Goal: Transaction & Acquisition: Book appointment/travel/reservation

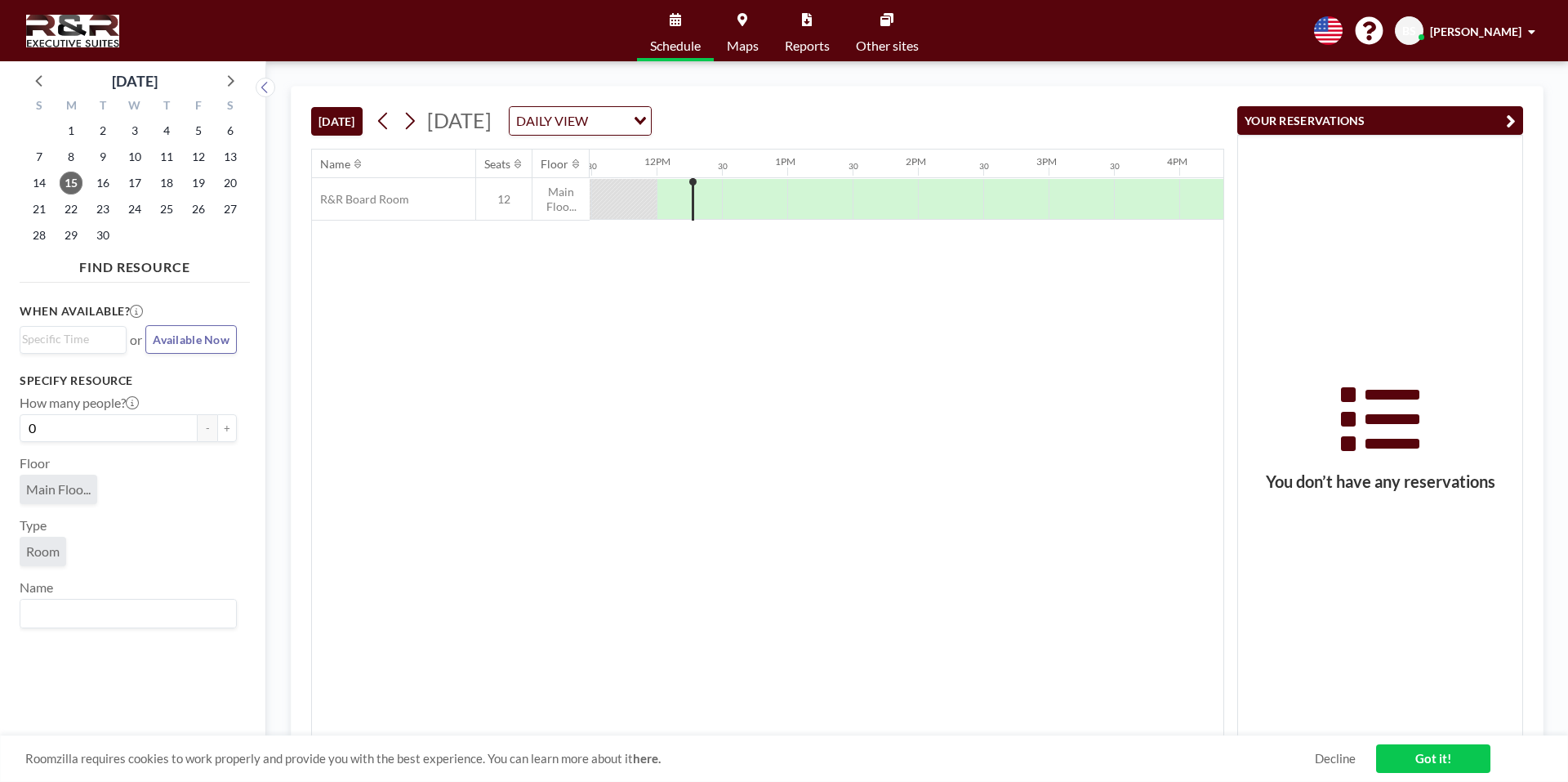
scroll to position [0, 1503]
drag, startPoint x: 777, startPoint y: 146, endPoint x: 627, endPoint y: 310, distance: 222.3
click at [627, 310] on div "Name Seats Floor 12AM 30 1AM 30 2AM 30 3AM 30 4AM 30 5AM 30 6AM 30 7AM 30 8AM 3…" at bounding box center [767, 442] width 911 height 586
click at [80, 341] on input "Search for option" at bounding box center [70, 340] width 95 height 19
click at [89, 391] on li "12:30 pm" at bounding box center [73, 395] width 104 height 26
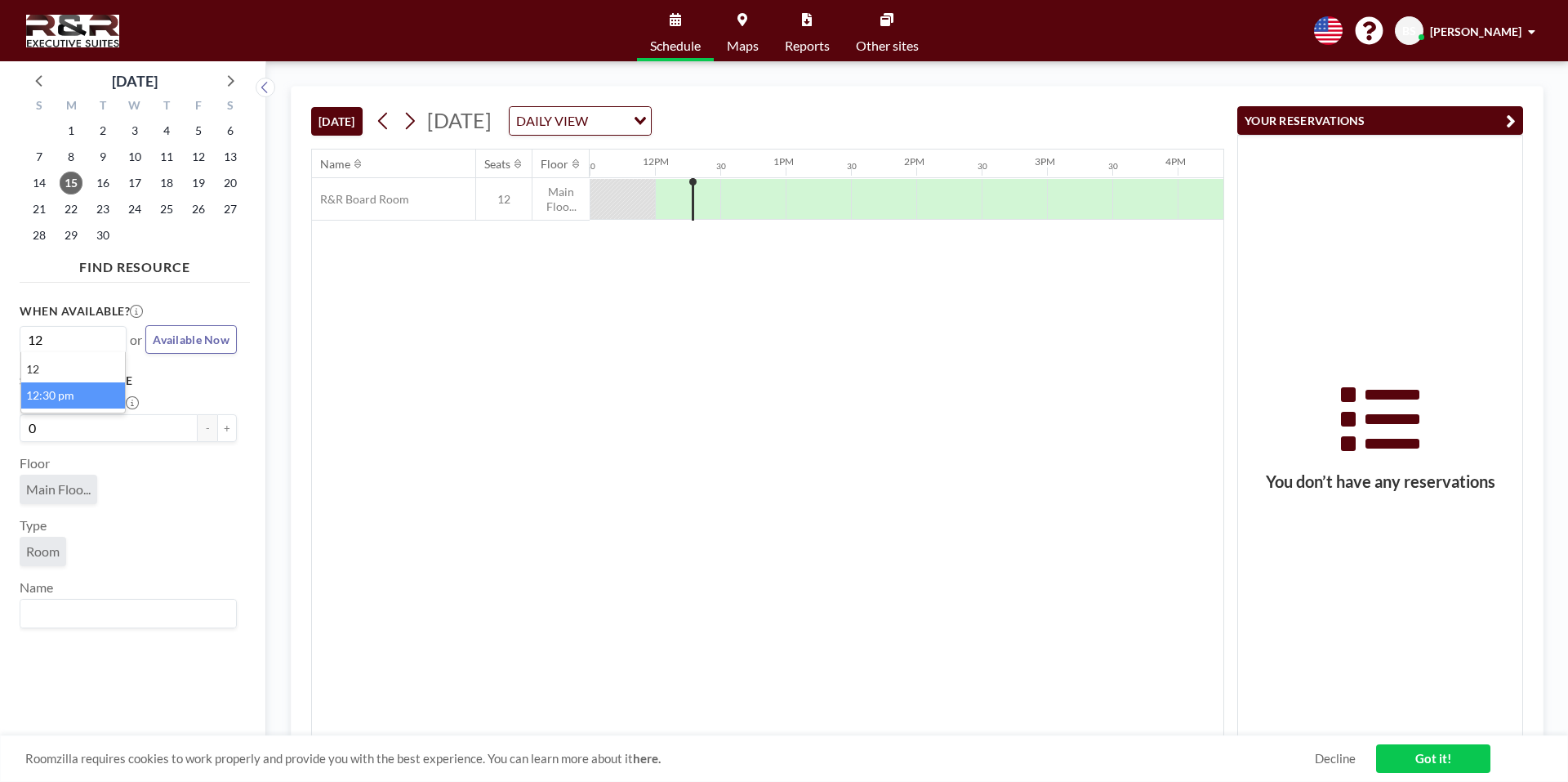
type input "12"
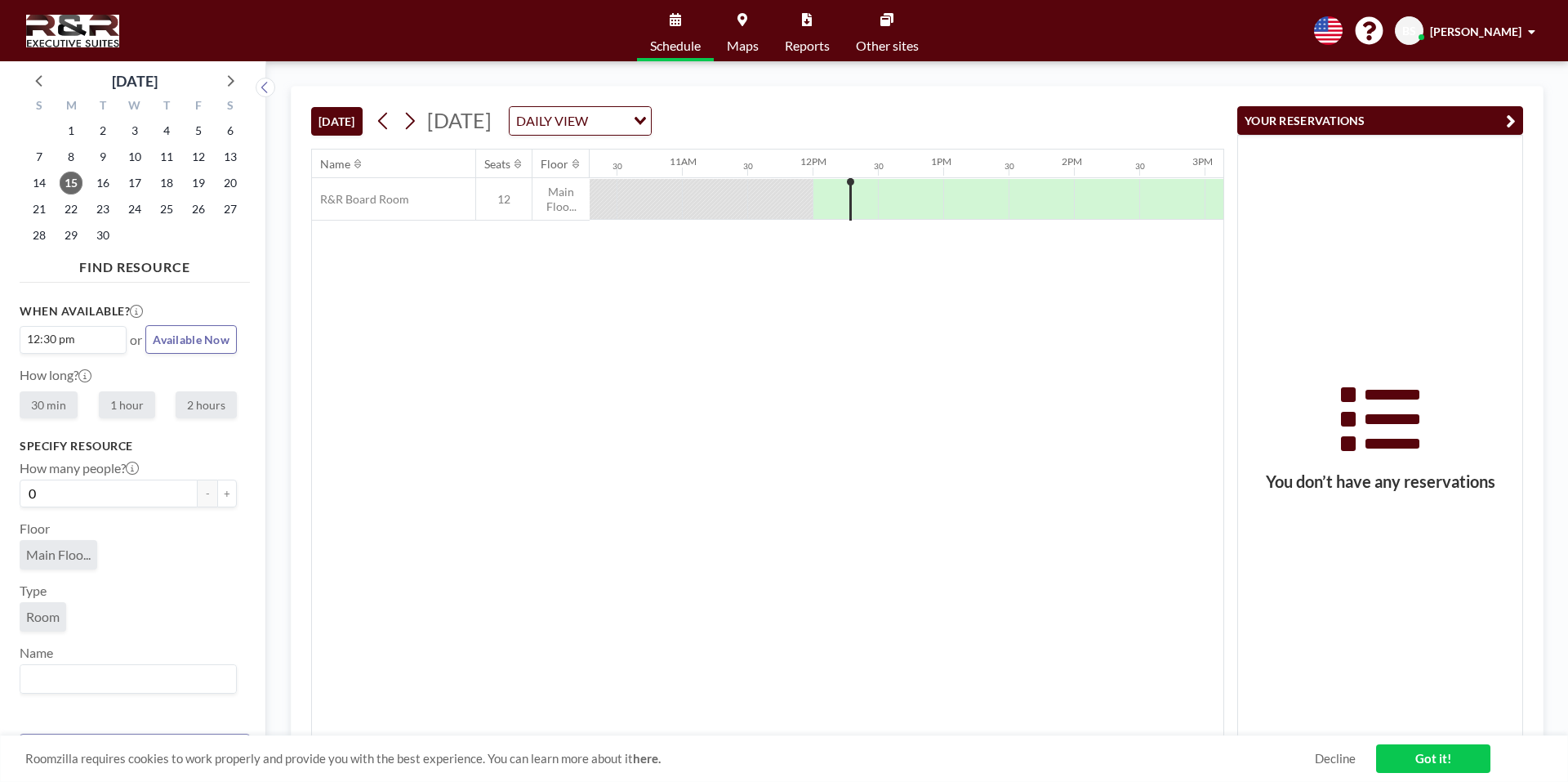
scroll to position [0, 1568]
click at [50, 404] on label "30 min" at bounding box center [48, 405] width 58 height 27
radio input "true"
click at [85, 675] on input "Search for option" at bounding box center [125, 679] width 205 height 21
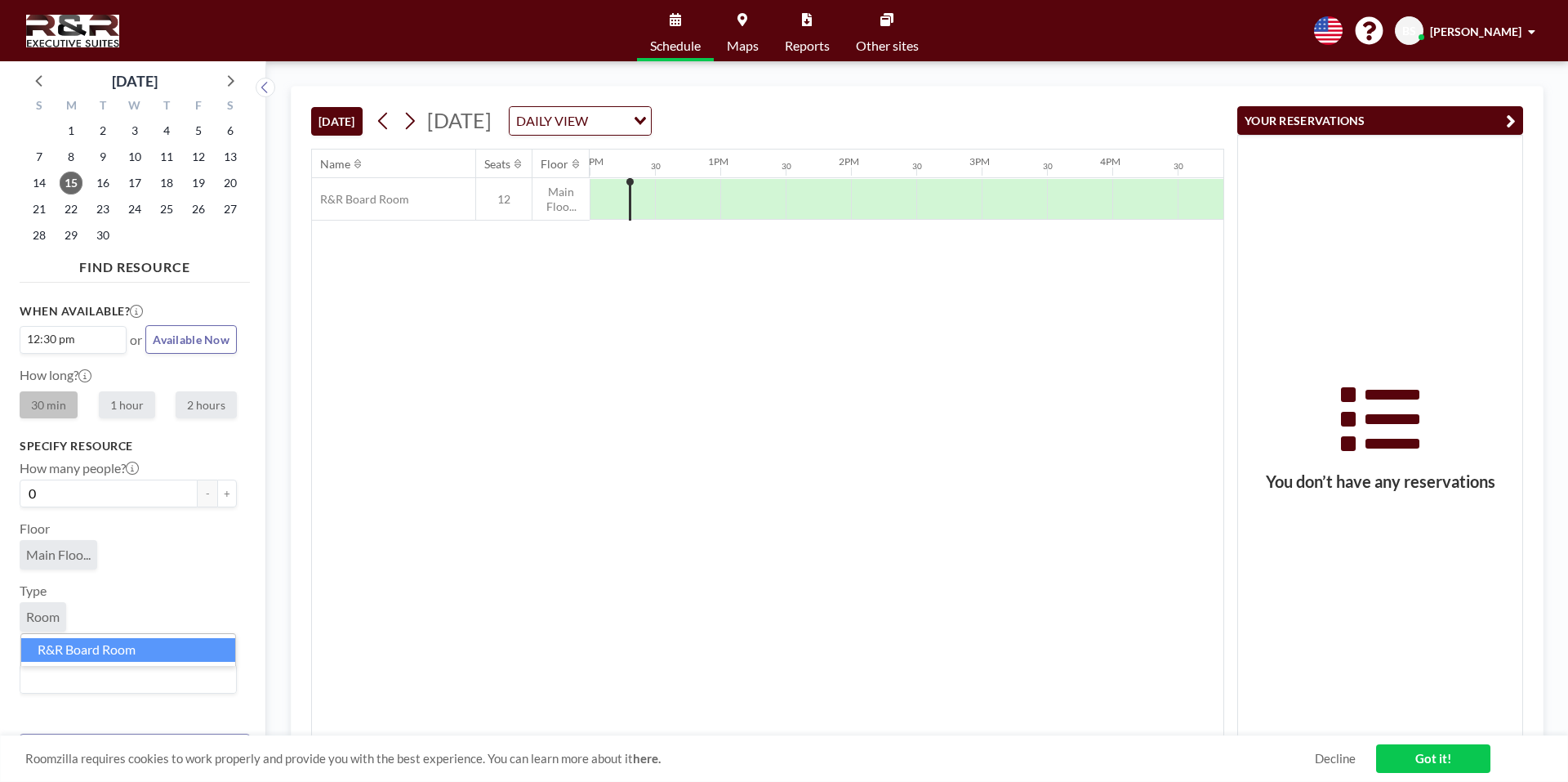
click at [119, 655] on li "R&R Board Room" at bounding box center [128, 650] width 214 height 23
click at [230, 497] on div "When available? 12:30 pm Loading... or Available Now How long? 30 min 1 hour 2 …" at bounding box center [135, 505] width 231 height 431
click at [227, 495] on button "+" at bounding box center [227, 493] width 19 height 28
click at [1446, 761] on link "Got it!" at bounding box center [1433, 759] width 114 height 29
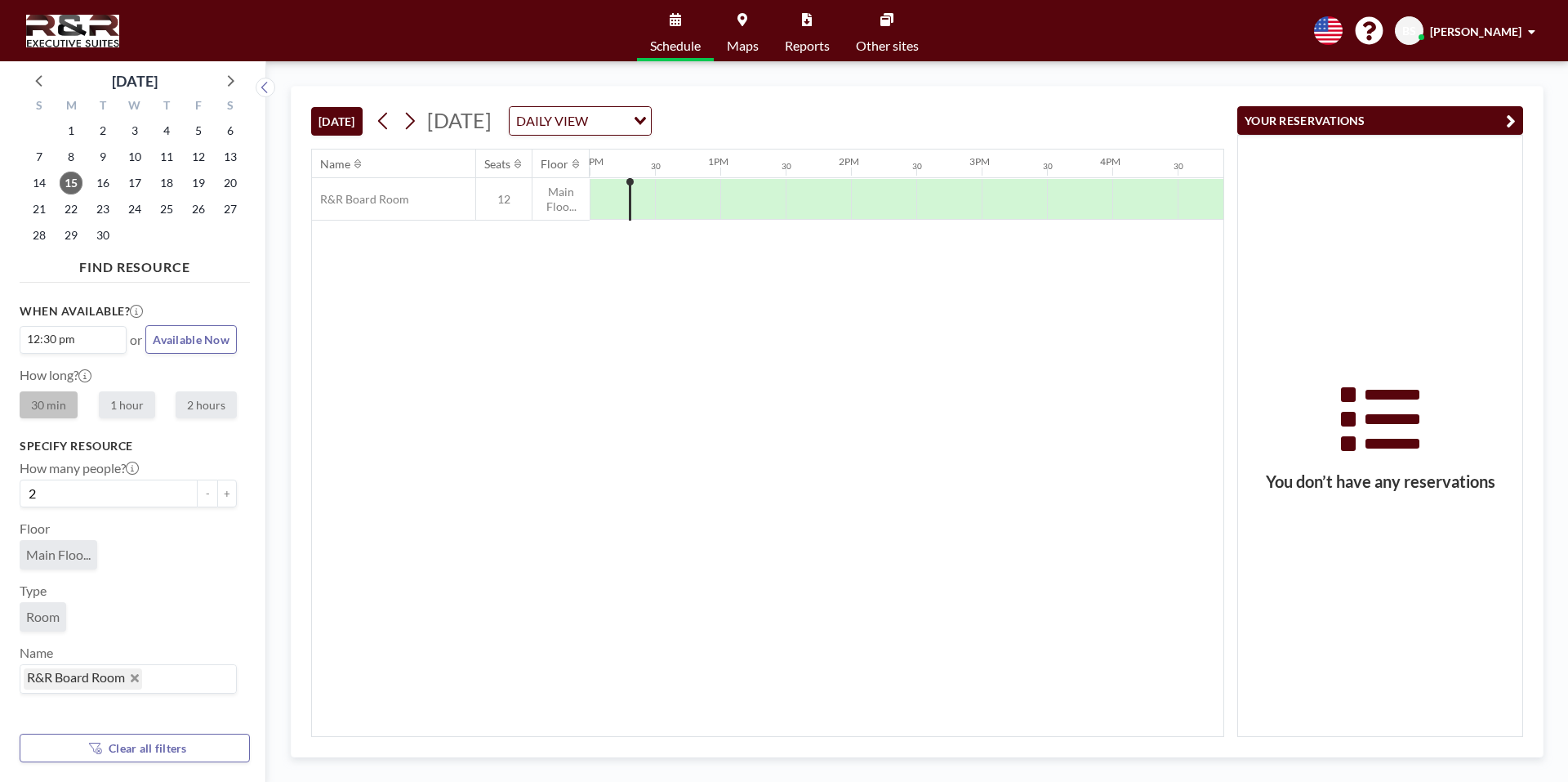
click at [600, 196] on div at bounding box center [622, 199] width 65 height 40
drag, startPoint x: 622, startPoint y: 162, endPoint x: 655, endPoint y: 161, distance: 33.0
click at [655, 161] on div "12AM 30 1AM 30 2AM 30 3AM 30 4AM 30 5AM 30 6AM 30 7AM 30 8AM 30 9AM 30 10AM 30 …" at bounding box center [590, 163] width 3136 height 28
click at [626, 122] on div "DAILY VIEW" at bounding box center [568, 118] width 116 height 24
click at [665, 16] on link "Schedule" at bounding box center [675, 30] width 77 height 61
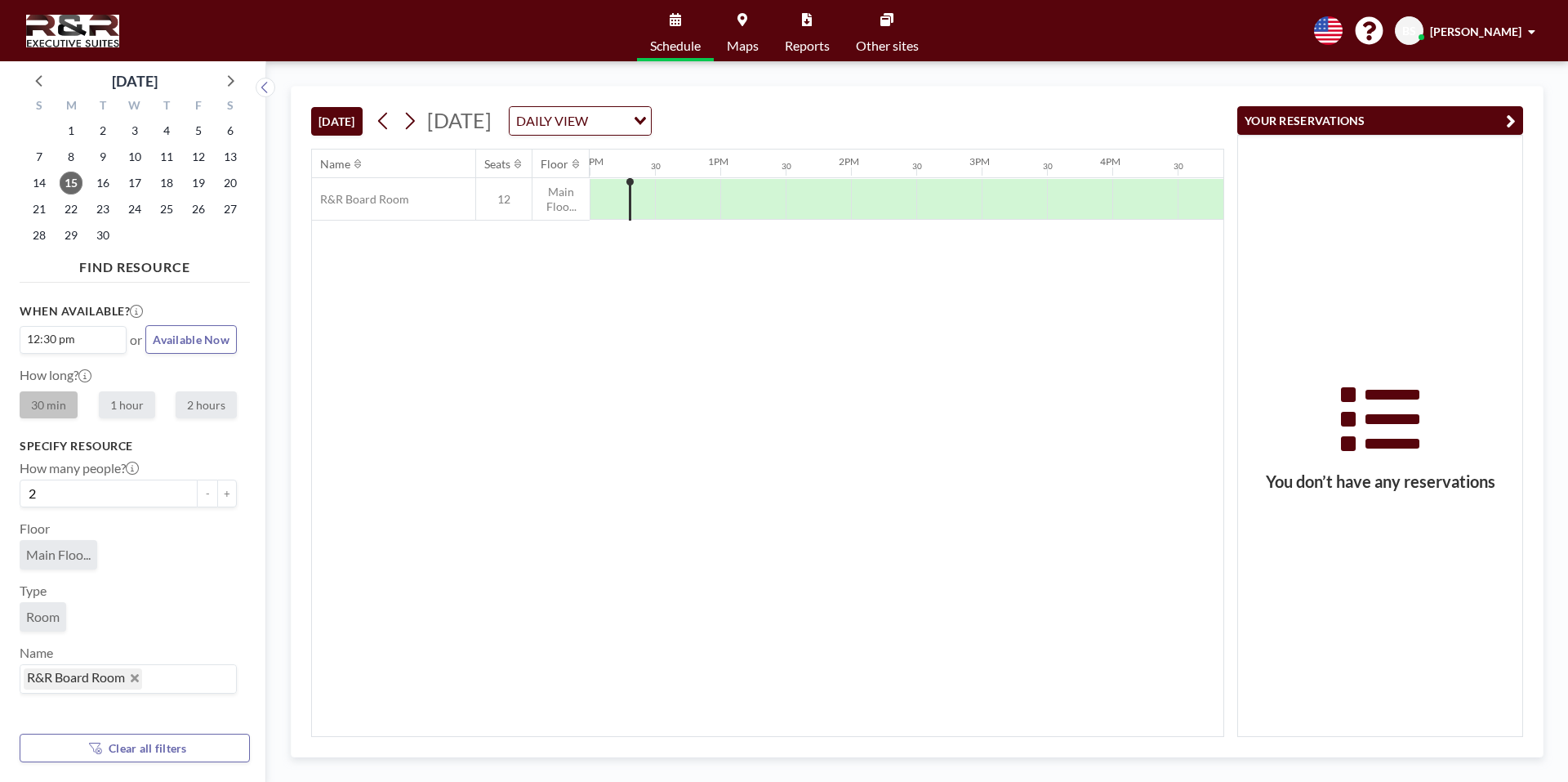
click at [673, 32] on link "Schedule" at bounding box center [675, 30] width 77 height 61
click at [199, 340] on span "Available Now" at bounding box center [191, 339] width 77 height 14
click at [695, 198] on div at bounding box center [695, 200] width 3 height 43
click at [717, 198] on div "R&R Board Room 12 Main Floo..." at bounding box center [516, 200] width 3414 height 43
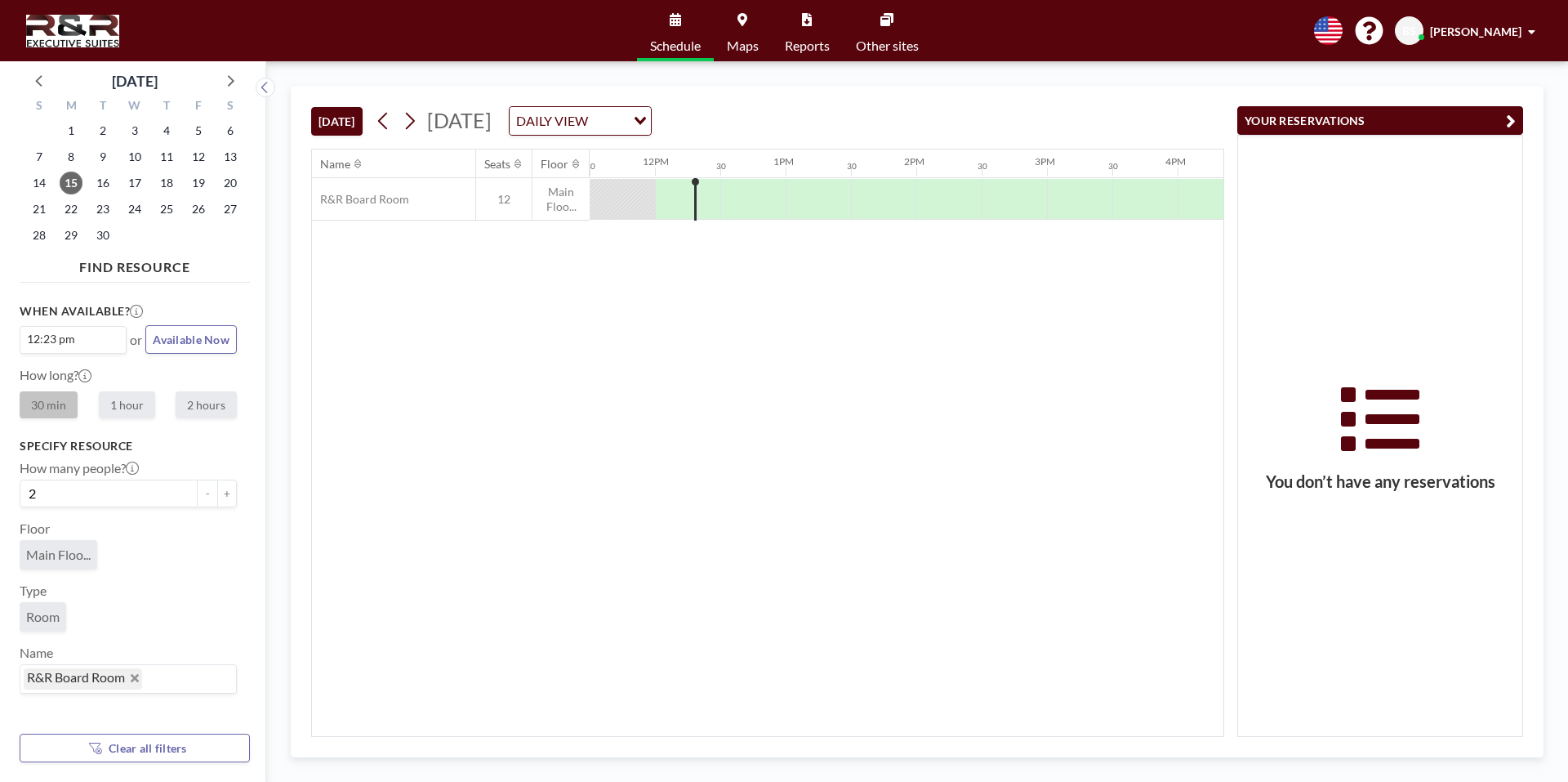
click at [694, 207] on div at bounding box center [695, 200] width 3 height 43
click at [99, 336] on input "Search for option" at bounding box center [70, 340] width 95 height 19
click at [294, 333] on div "[DATE] [DATE] DAILY VIEW Loading... Name Seats Floor 12AM 30 1AM 30 2AM 30 3AM …" at bounding box center [917, 422] width 1253 height 672
click at [80, 347] on input "Search for option" at bounding box center [98, 340] width 38 height 19
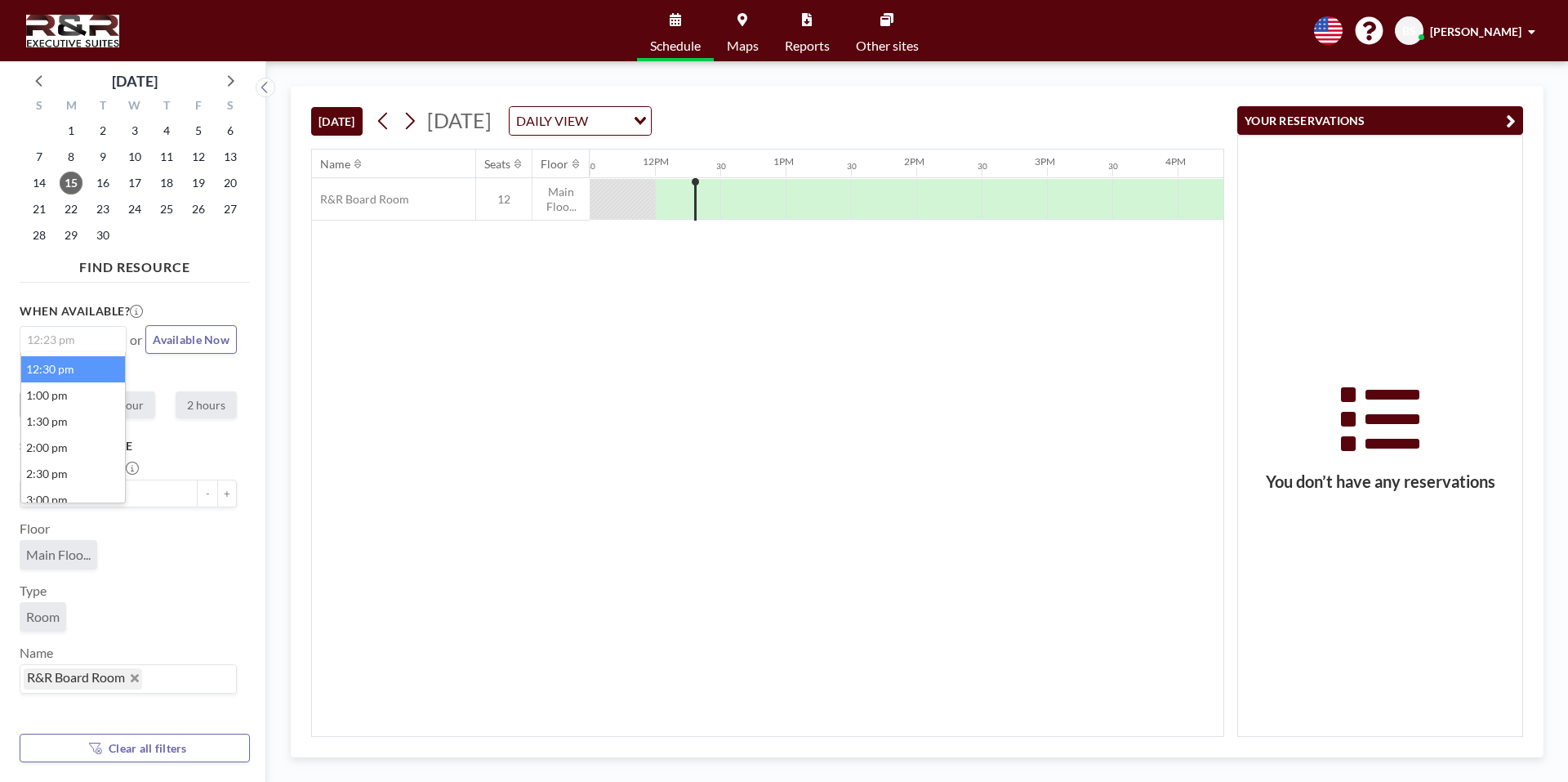
click at [93, 369] on li "12:30 pm" at bounding box center [73, 369] width 104 height 26
click at [144, 747] on span "Clear all filters" at bounding box center [147, 748] width 78 height 14
type input "0"
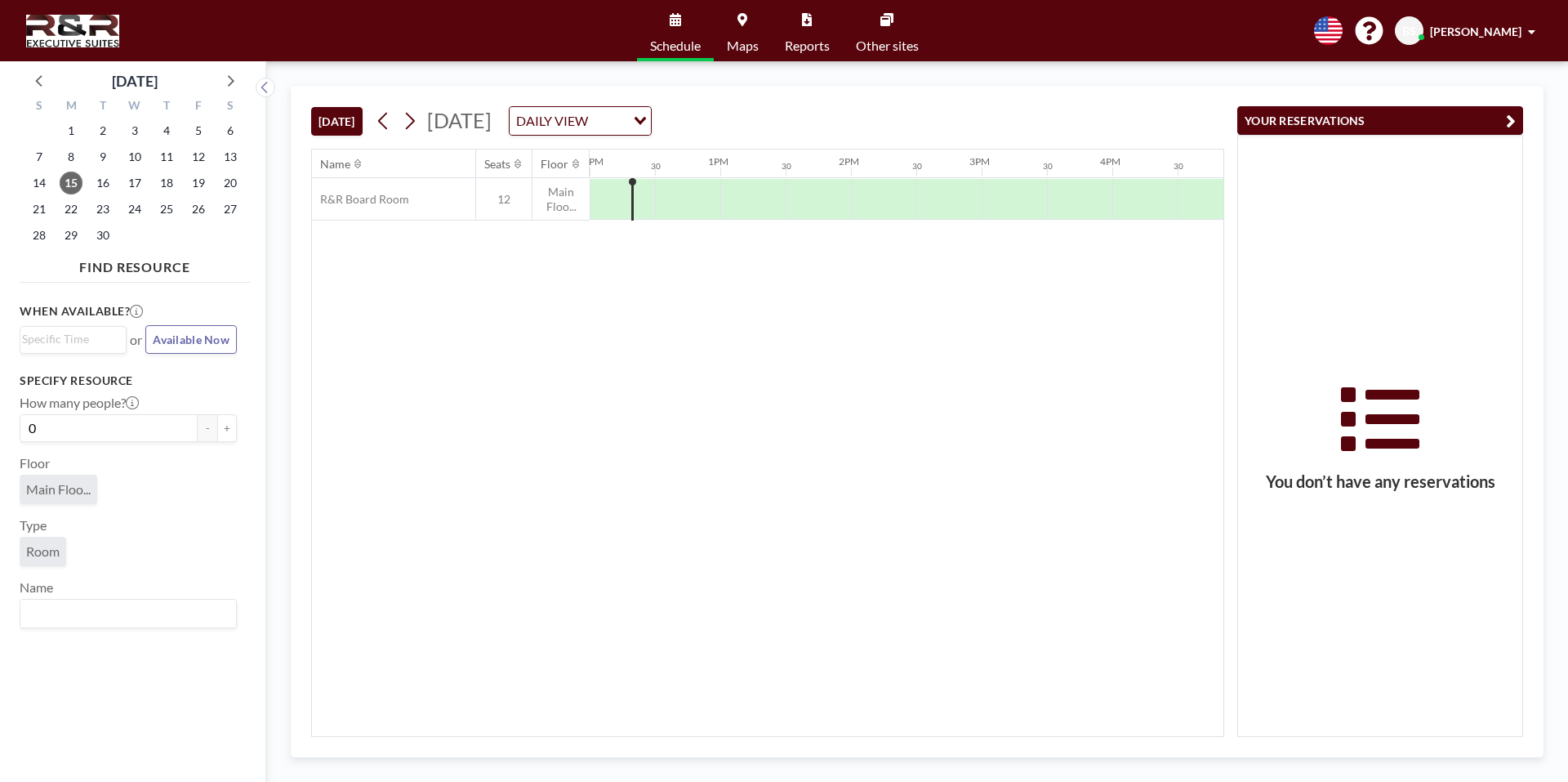
click at [43, 35] on img at bounding box center [73, 31] width 93 height 33
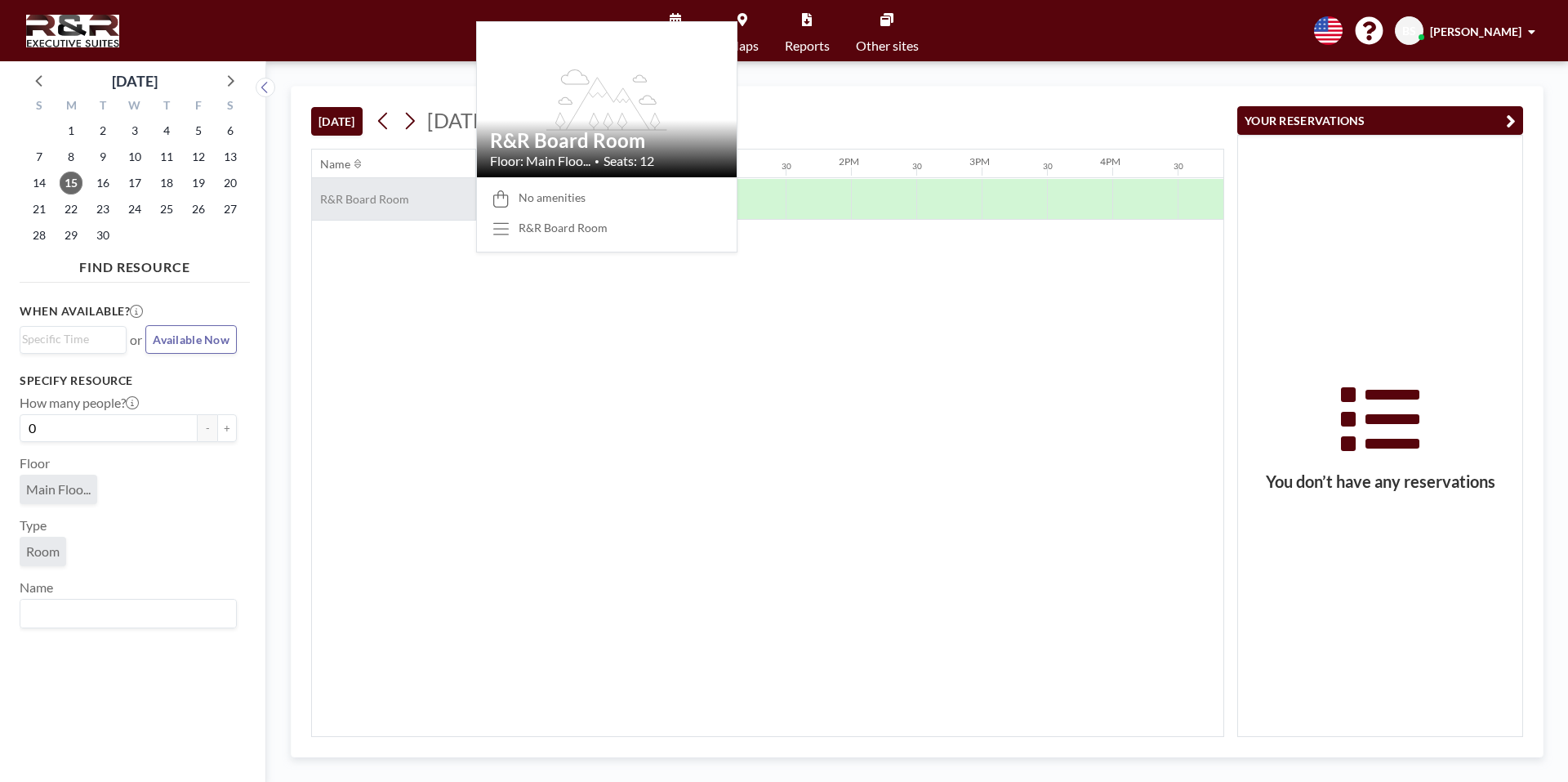
click at [362, 195] on span "R&R Board Room" at bounding box center [360, 199] width 97 height 15
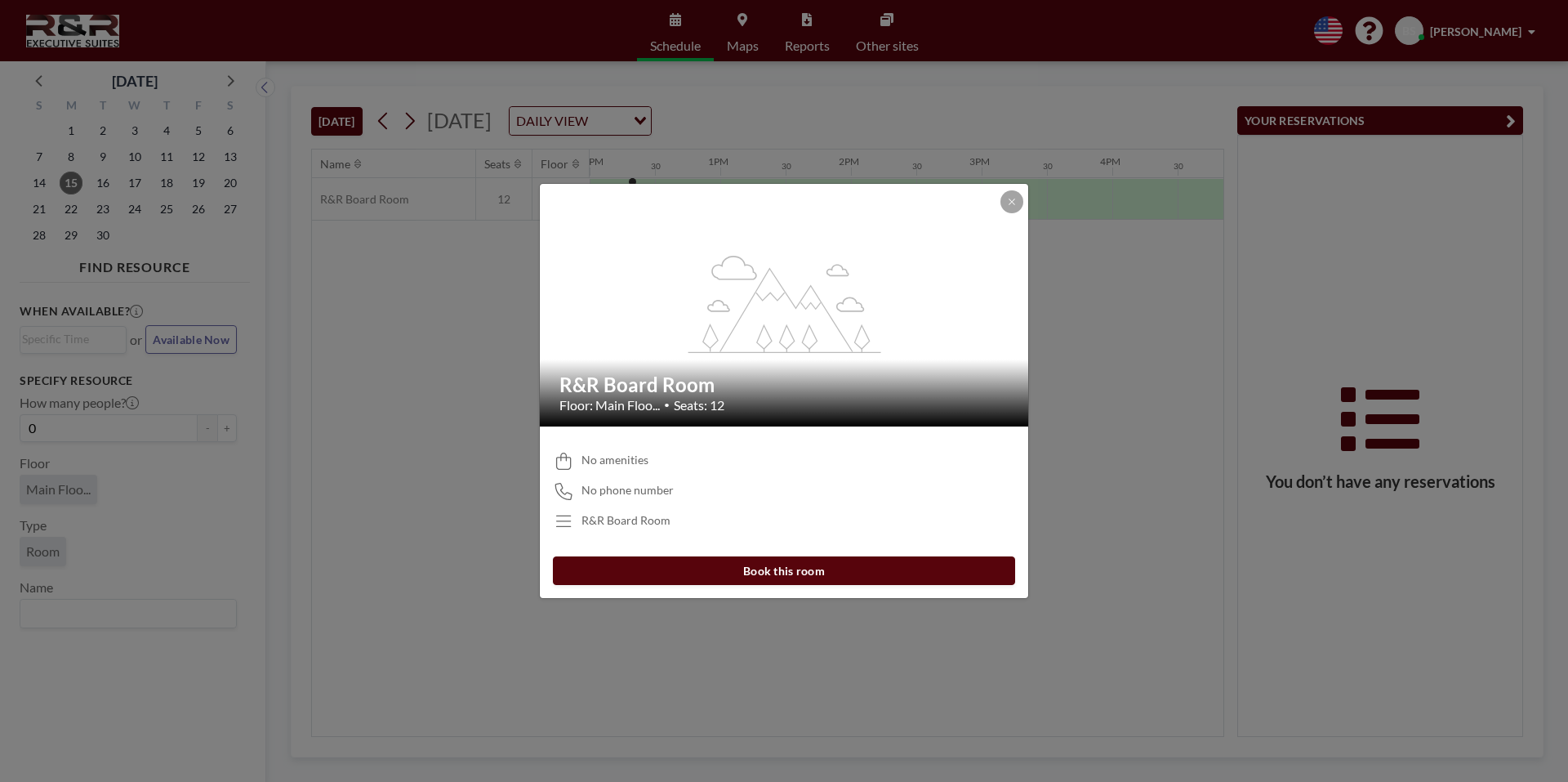
click at [735, 566] on button "Book this room" at bounding box center [784, 571] width 462 height 29
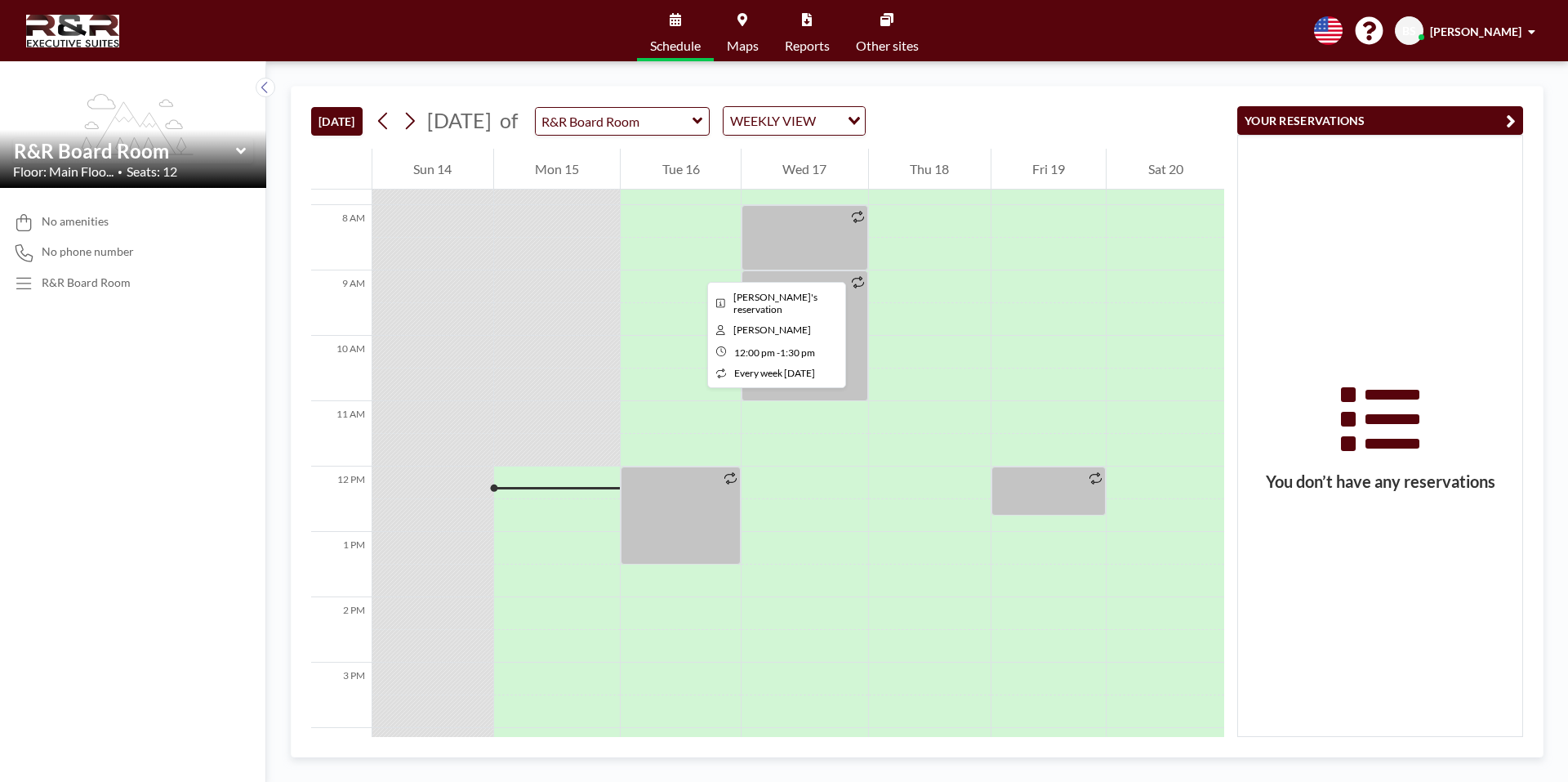
scroll to position [507, 0]
click at [565, 170] on div "Mon 15" at bounding box center [557, 169] width 127 height 41
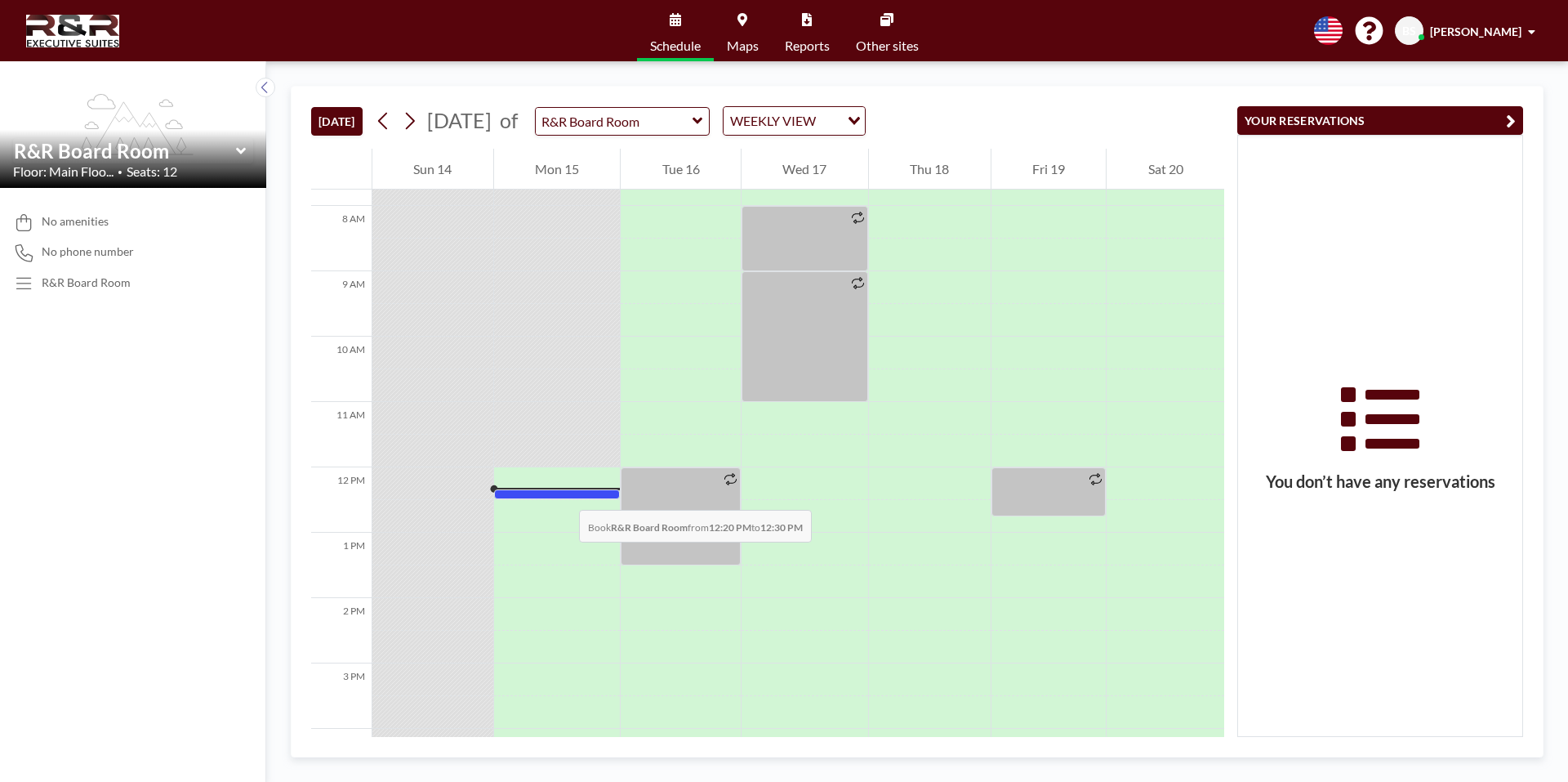
drag, startPoint x: 555, startPoint y: 497, endPoint x: 563, endPoint y: 493, distance: 8.9
click at [563, 493] on div at bounding box center [557, 494] width 127 height 10
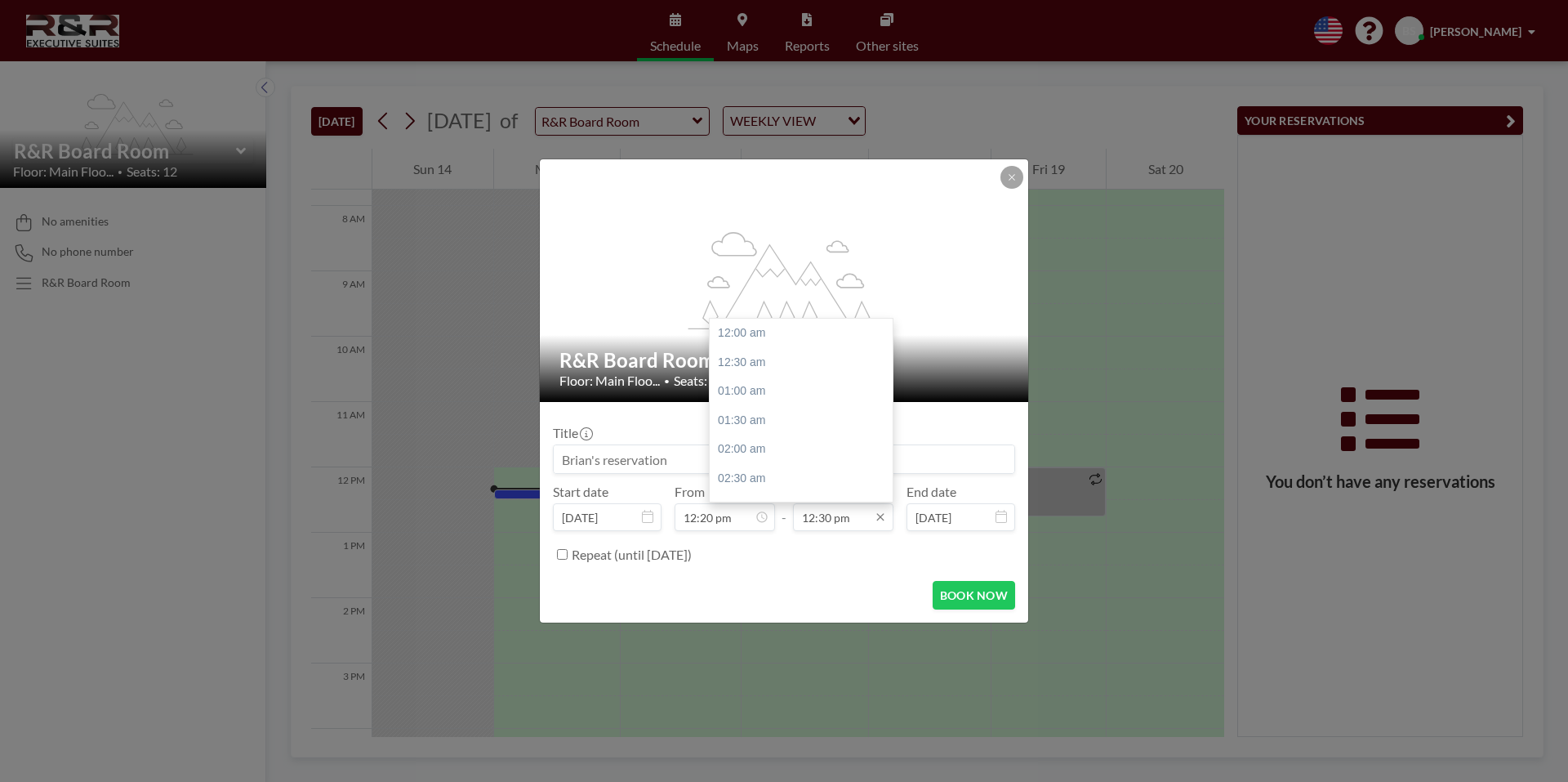
scroll to position [728, 0]
click at [874, 518] on icon at bounding box center [879, 516] width 13 height 13
click at [750, 357] on div "01:00 pm" at bounding box center [805, 361] width 191 height 29
type input "01:00 pm"
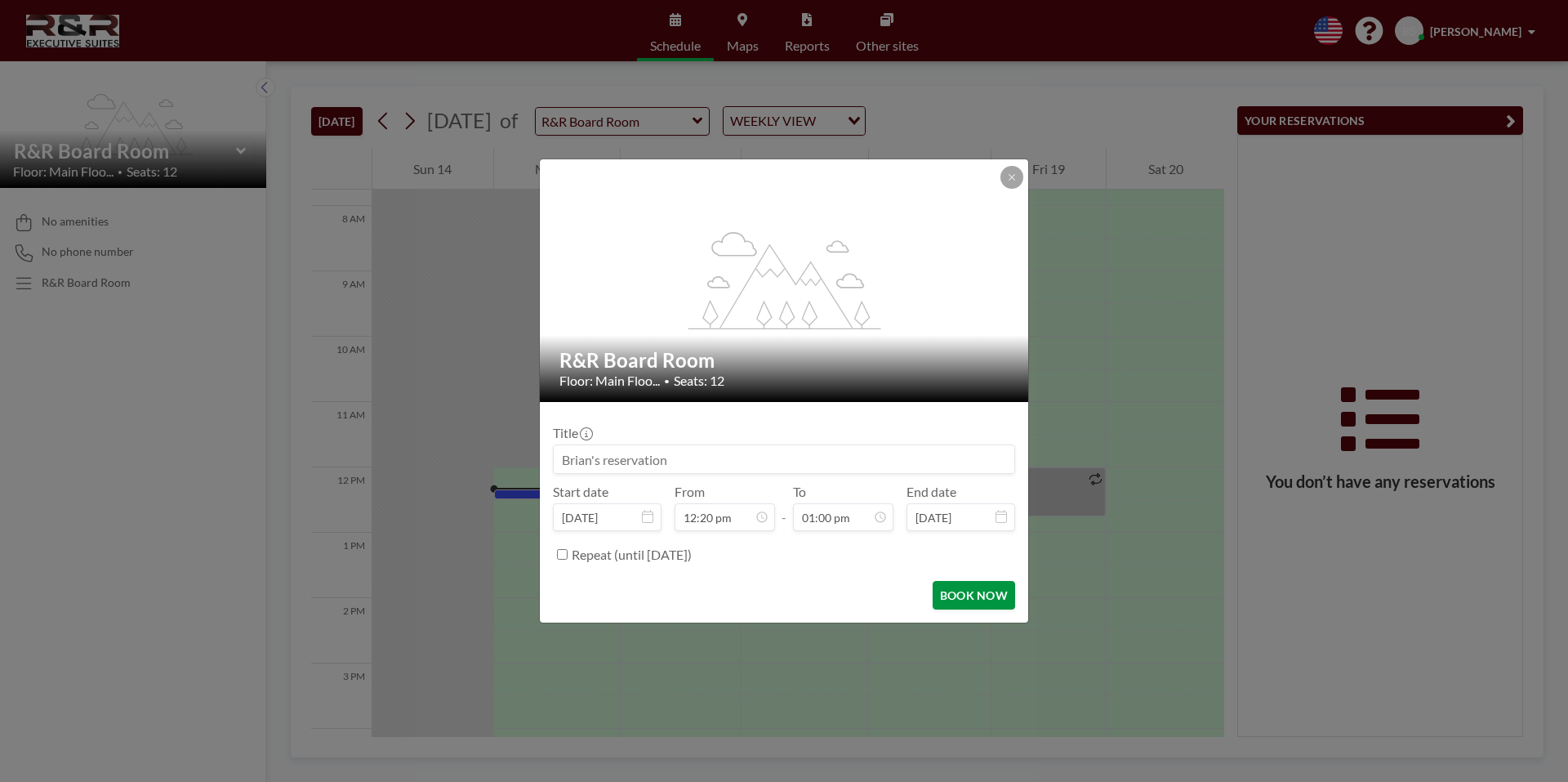
scroll to position [756, 0]
drag, startPoint x: 722, startPoint y: 464, endPoint x: 549, endPoint y: 464, distance: 173.0
click at [549, 464] on form "Title Start date [DATE] From 12:20 pm - To 01:00 pm End date [DATE] Repeat (unt…" at bounding box center [784, 513] width 488 height 221
click at [998, 586] on button "BOOK NOW" at bounding box center [973, 596] width 82 height 29
type input "[PERSON_NAME] Eleven11 Appraisals"
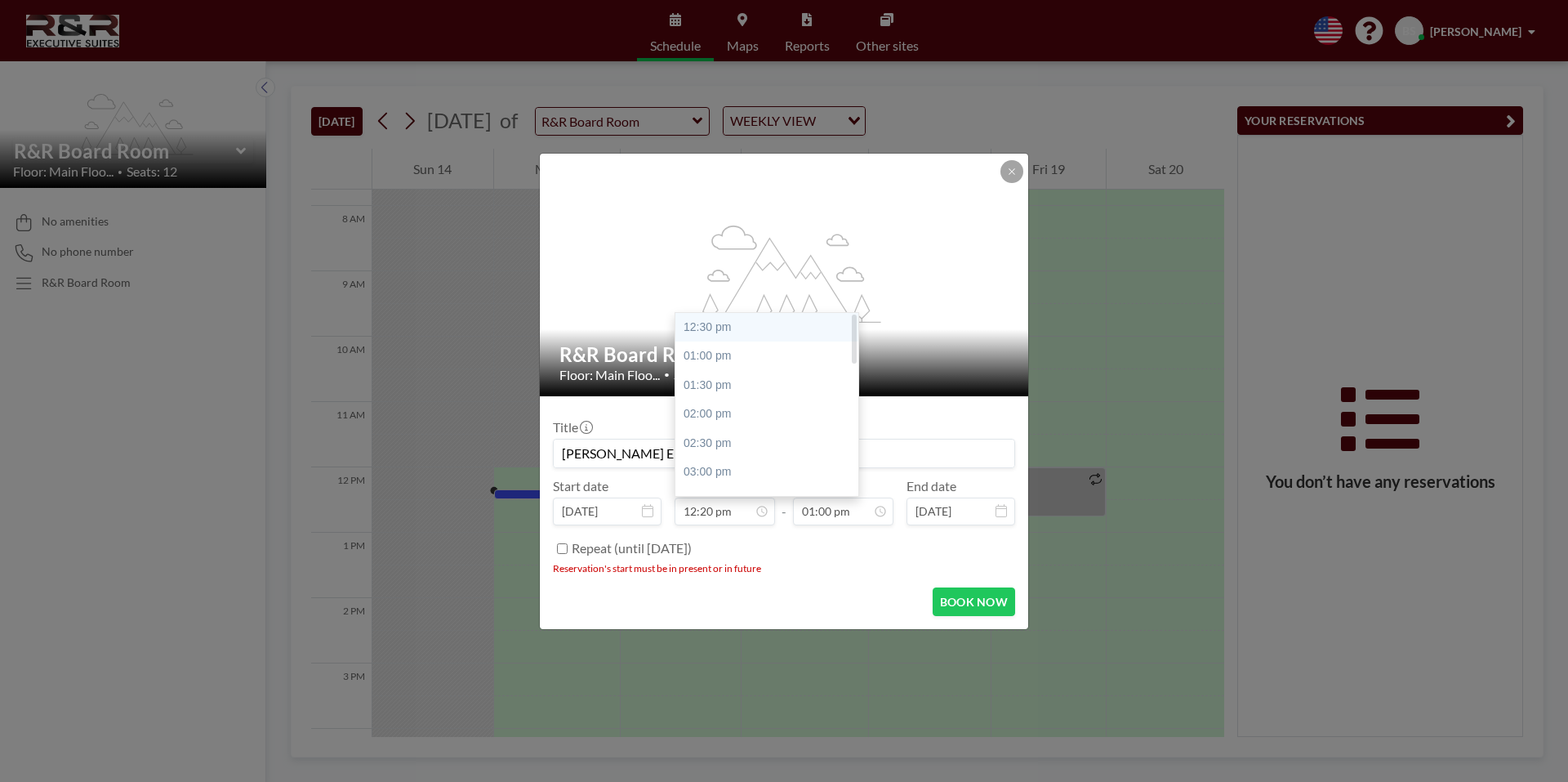
click at [731, 334] on div "12:30 pm" at bounding box center [770, 328] width 191 height 29
type input "12:30 pm"
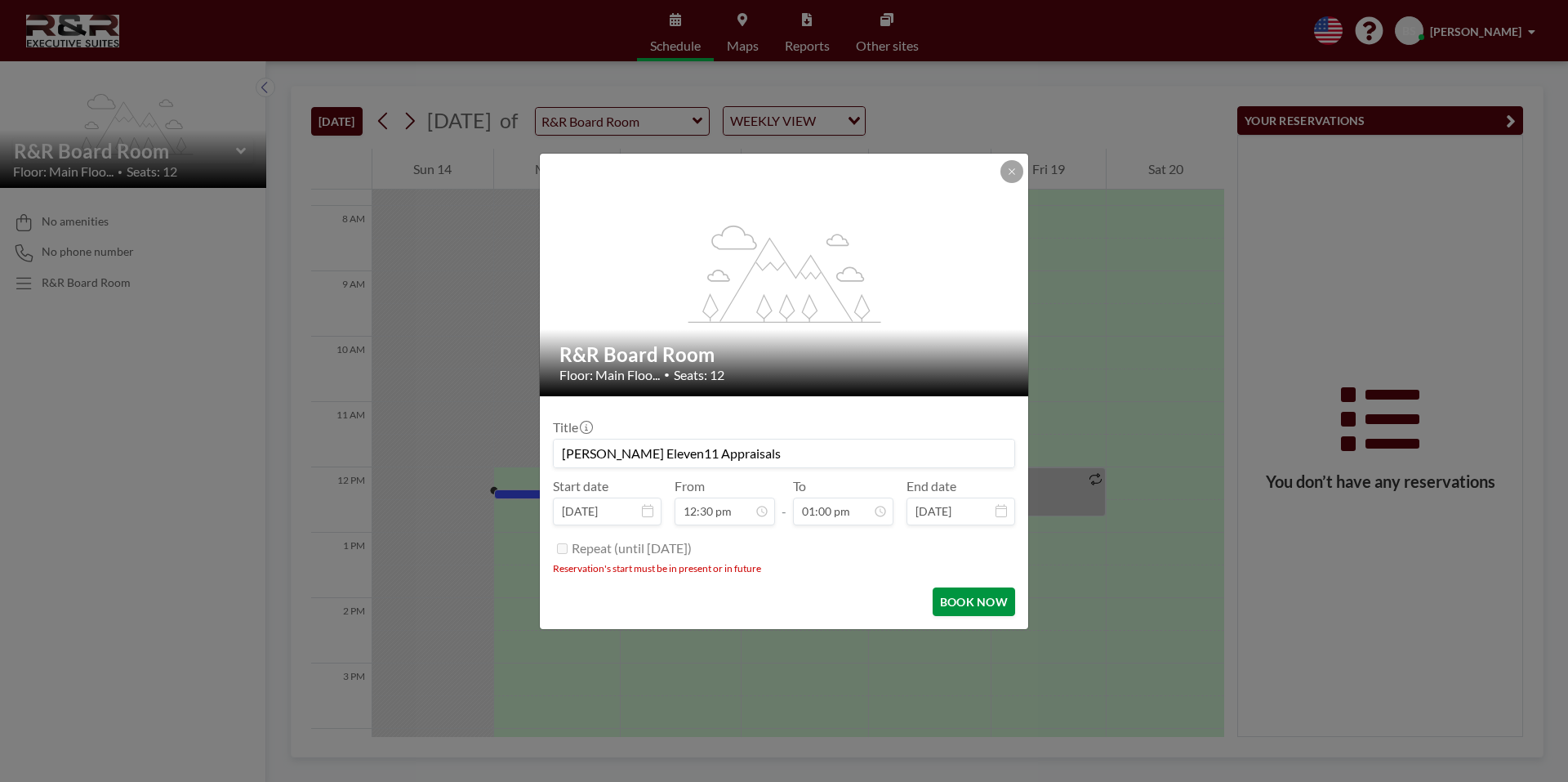
click at [960, 604] on button "BOOK NOW" at bounding box center [973, 602] width 82 height 29
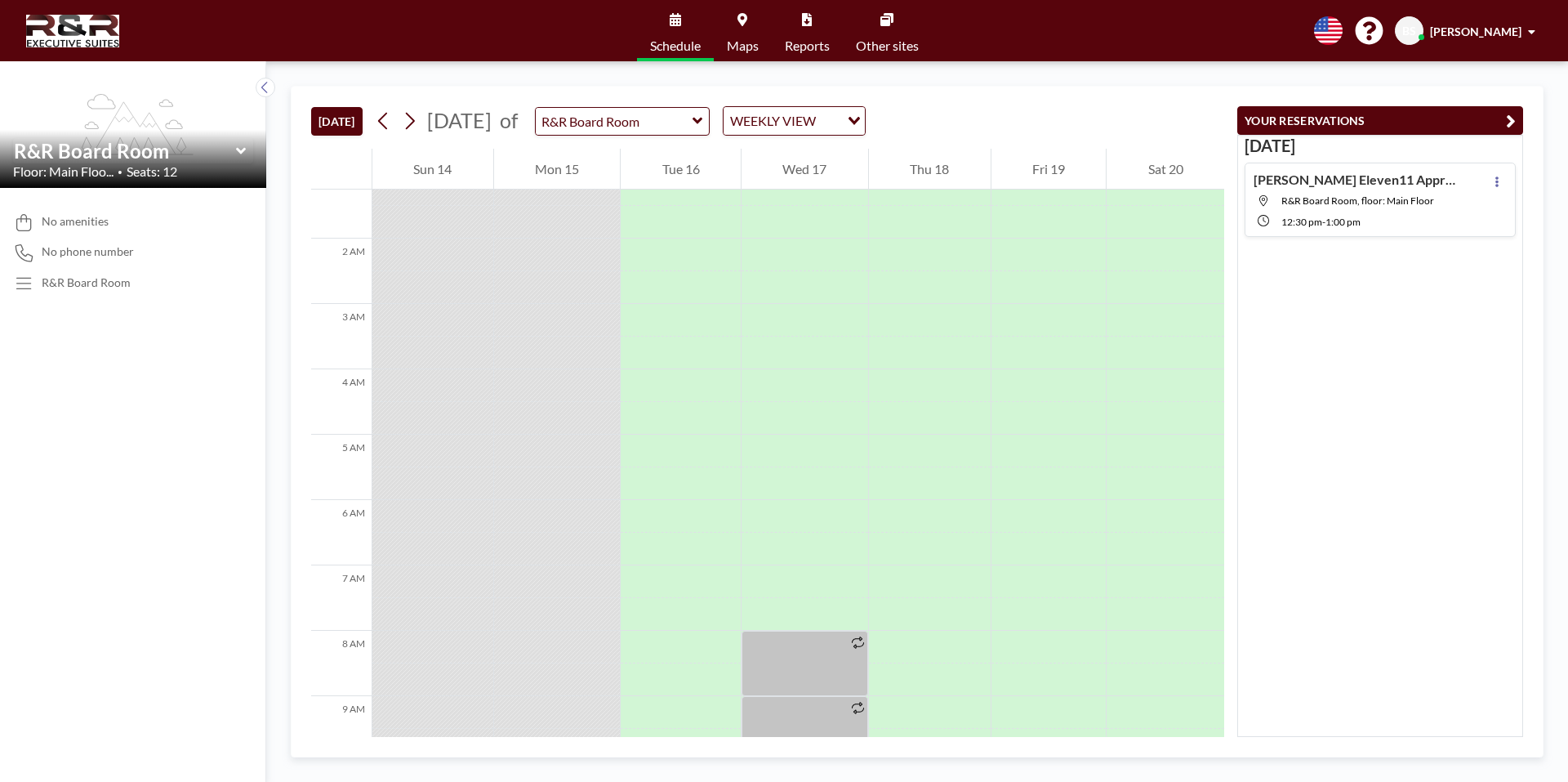
scroll to position [164, 0]
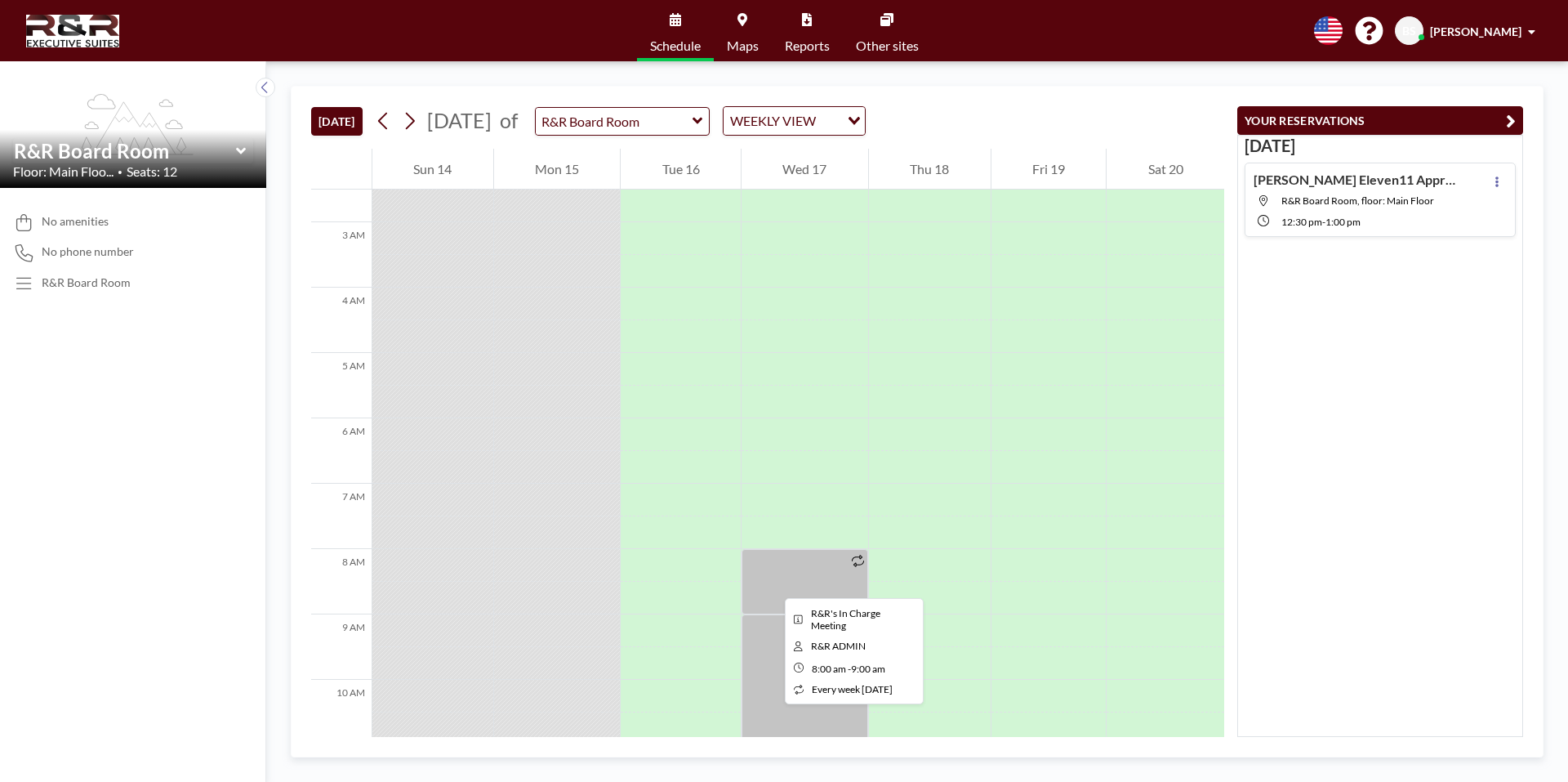
click at [772, 583] on div at bounding box center [805, 581] width 127 height 65
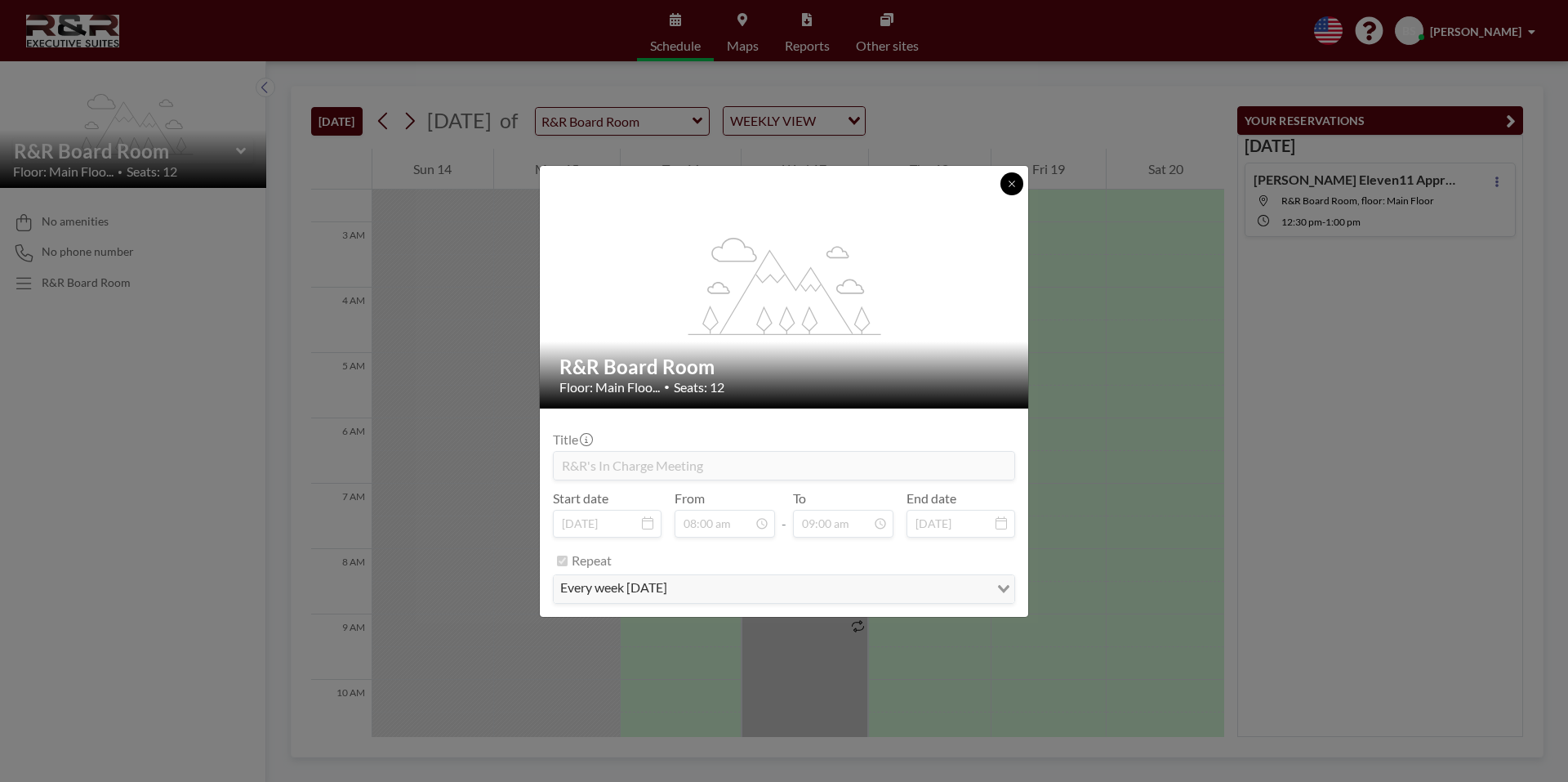
click at [1010, 186] on icon at bounding box center [1012, 184] width 10 height 10
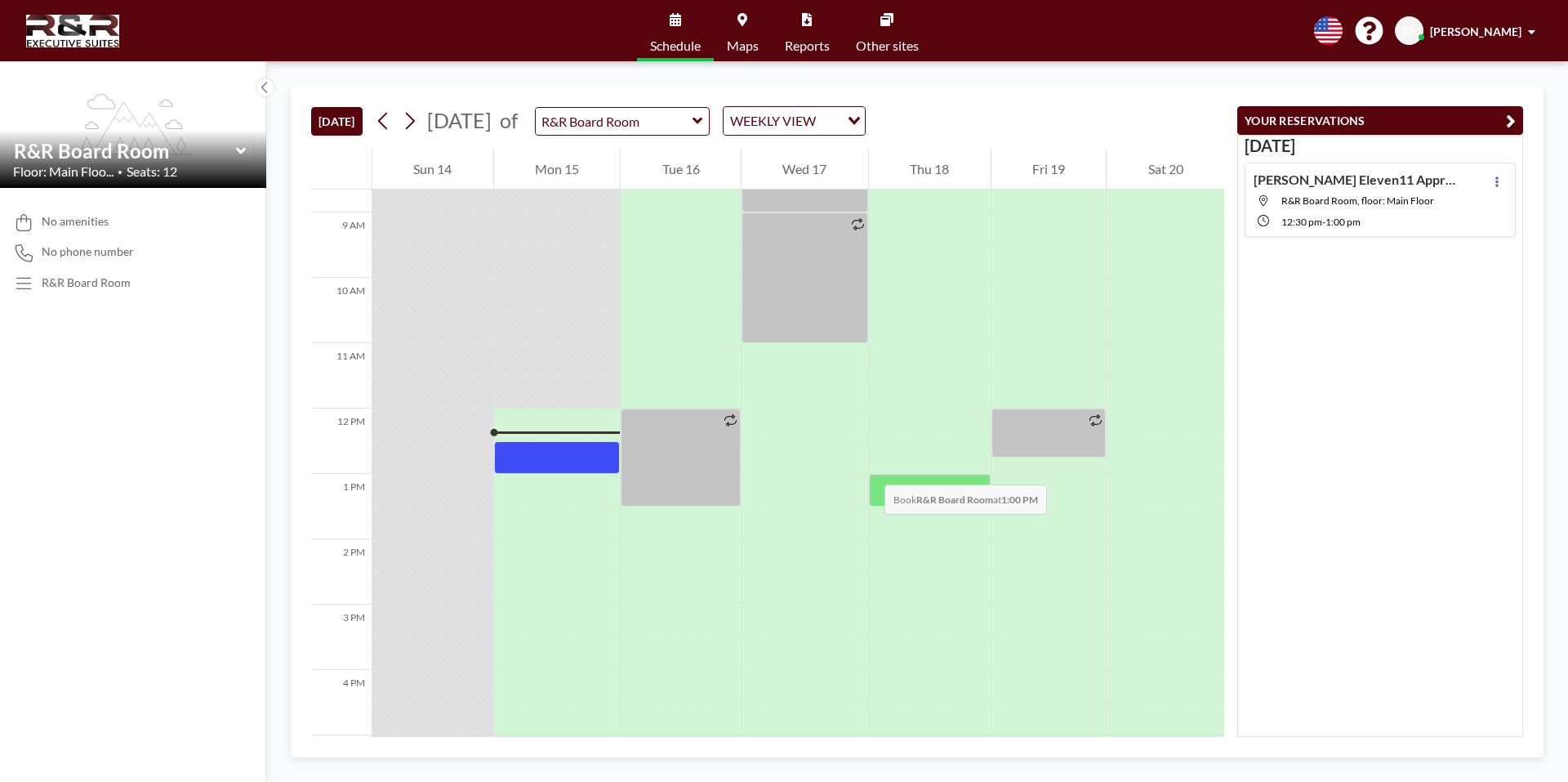
scroll to position [572, 0]
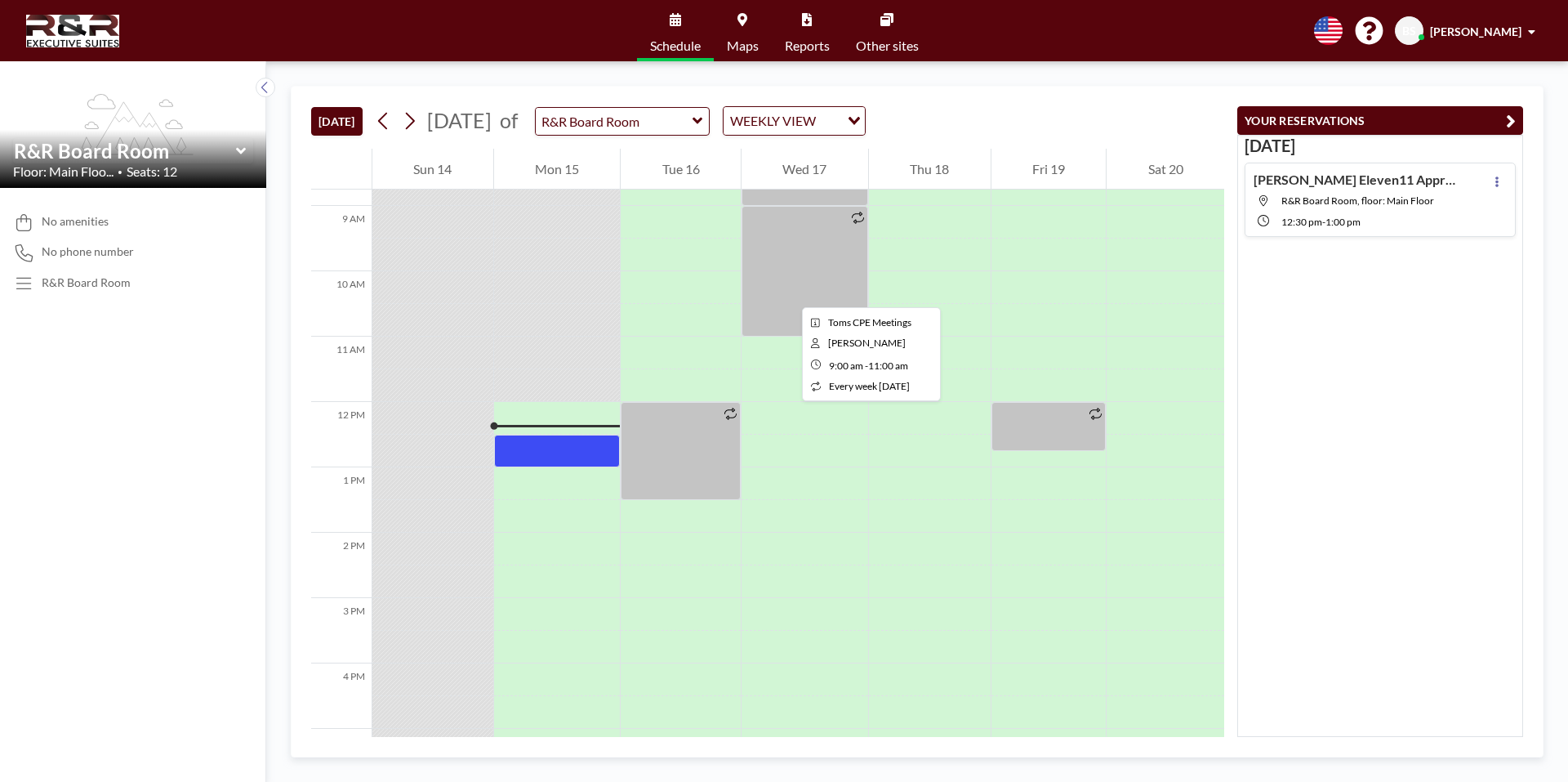
click at [789, 293] on div at bounding box center [805, 271] width 127 height 131
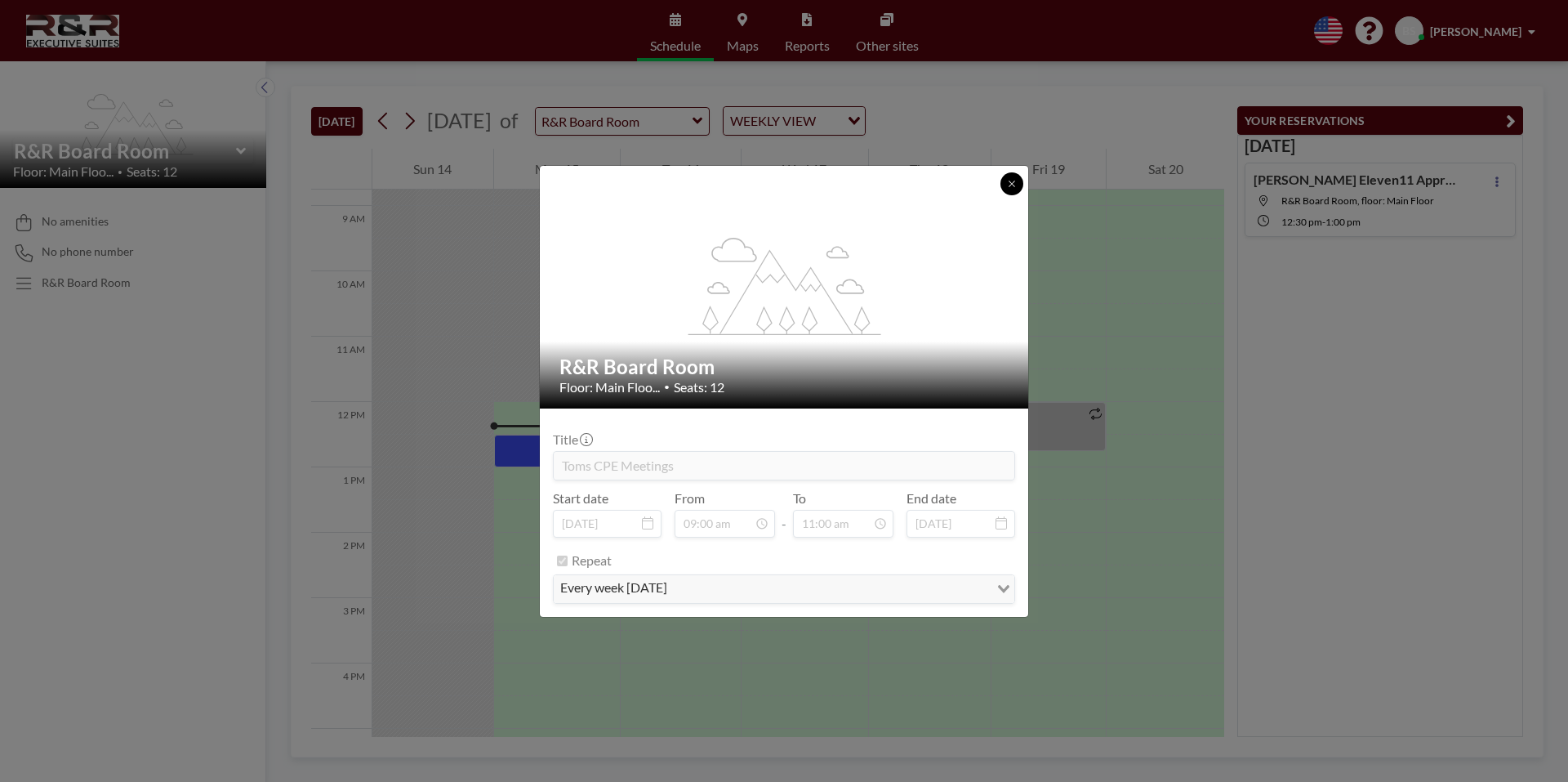
click at [1014, 192] on button at bounding box center [1012, 184] width 23 height 23
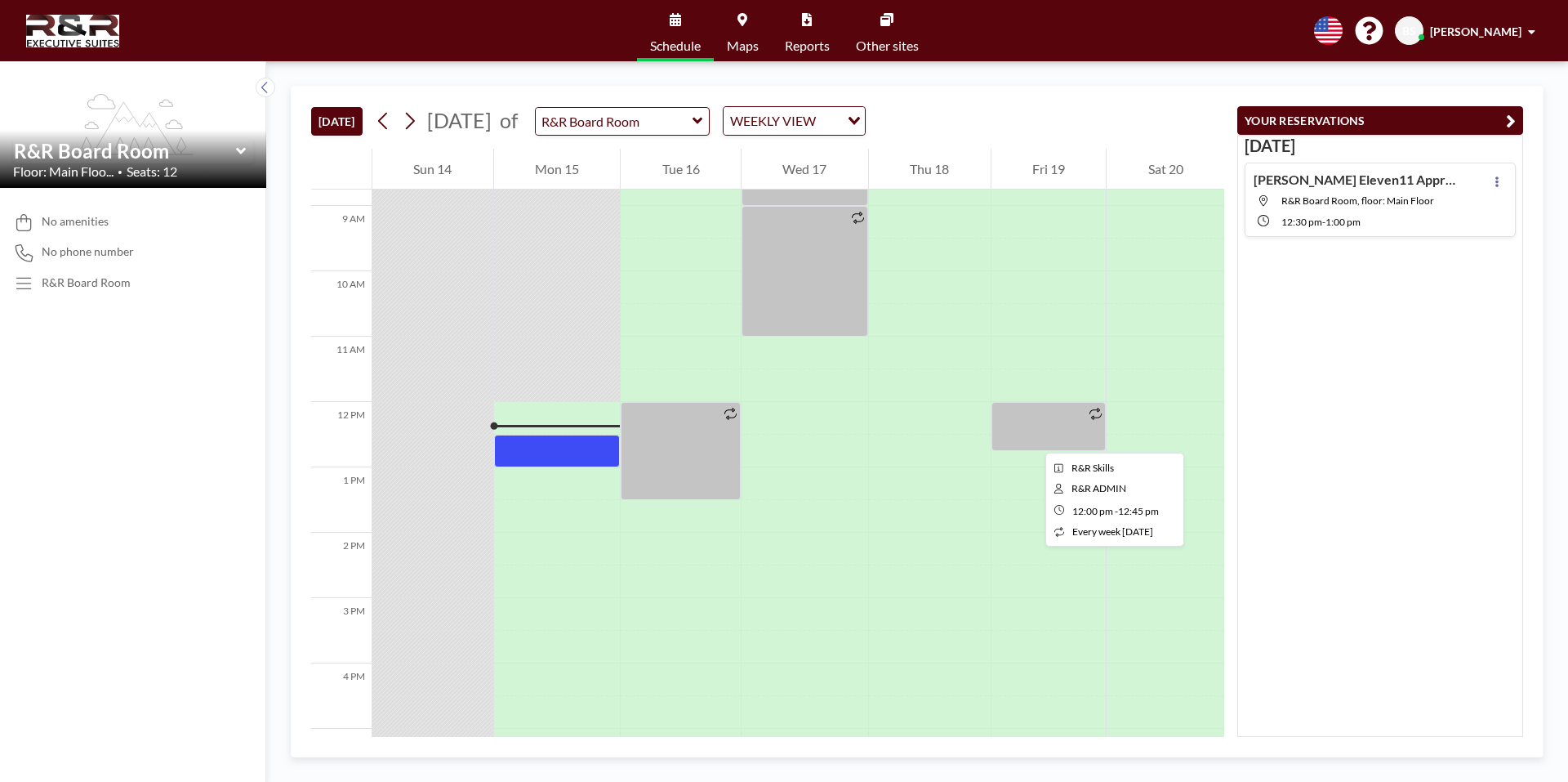
click at [1032, 438] on div at bounding box center [1049, 426] width 115 height 49
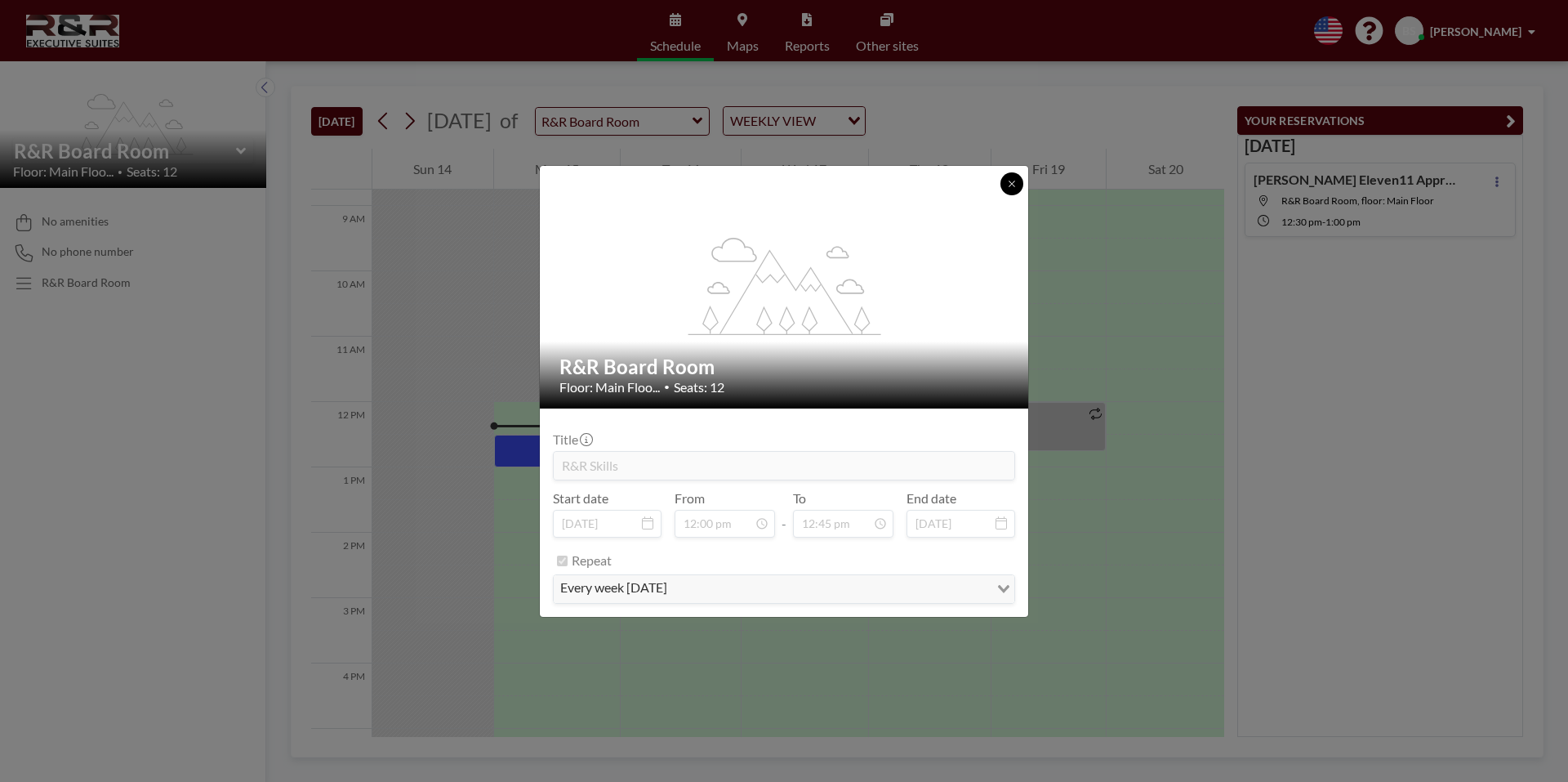
click at [1009, 174] on button at bounding box center [1012, 184] width 23 height 23
